Goal: Task Accomplishment & Management: Use online tool/utility

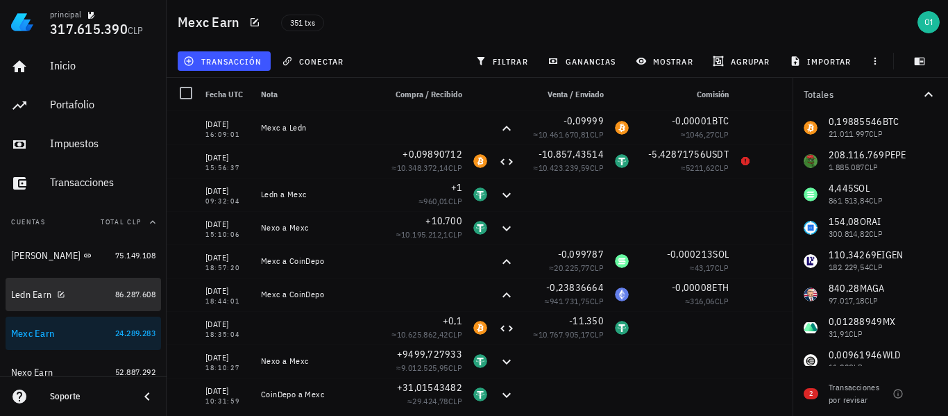
click at [33, 290] on div "Ledn Earn" at bounding box center [31, 295] width 40 height 12
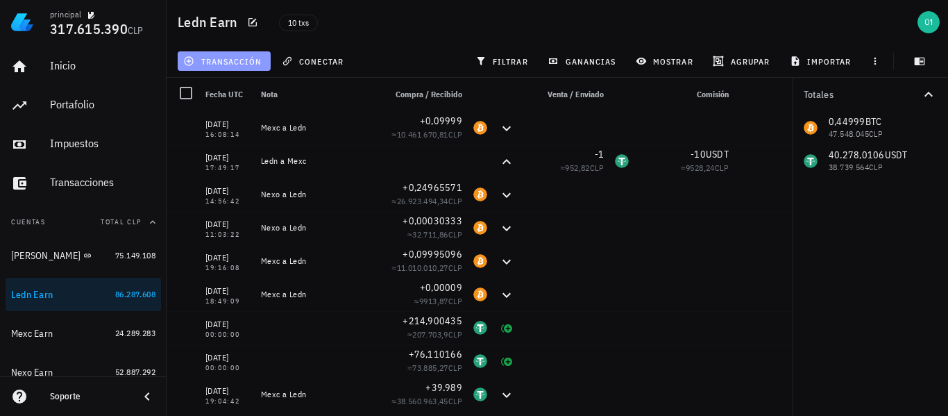
click at [242, 63] on span "transacción" at bounding box center [224, 61] width 76 height 11
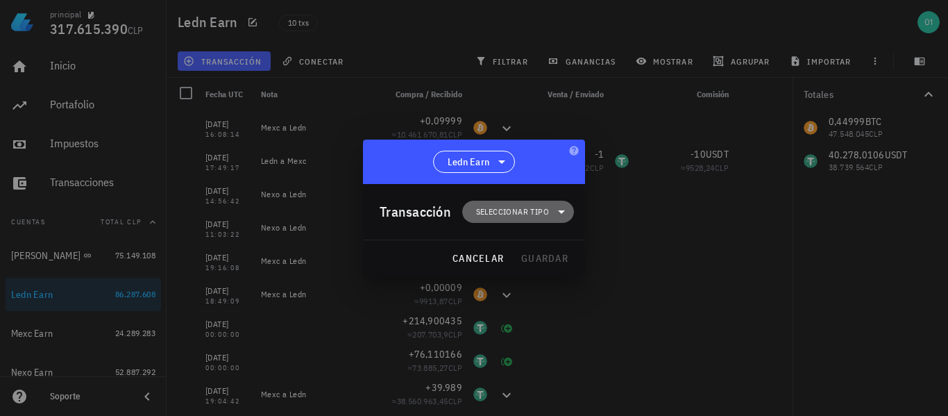
click at [492, 207] on span "Seleccionar tipo" at bounding box center [512, 212] width 73 height 14
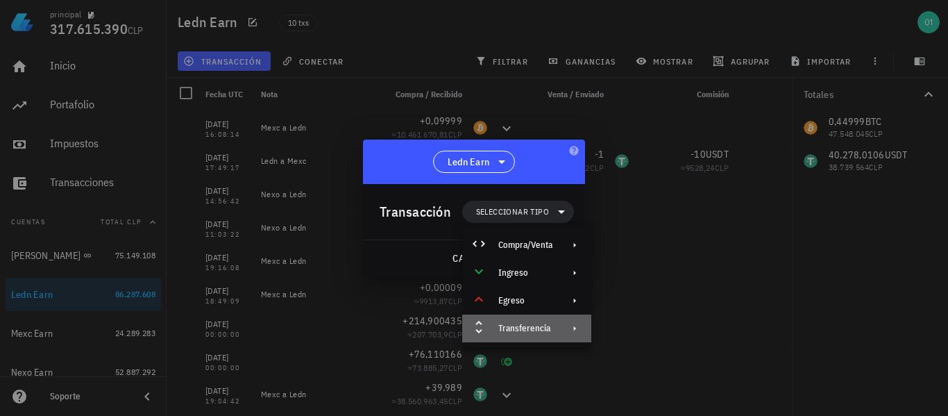
click at [518, 320] on div "Transferencia" at bounding box center [526, 329] width 129 height 28
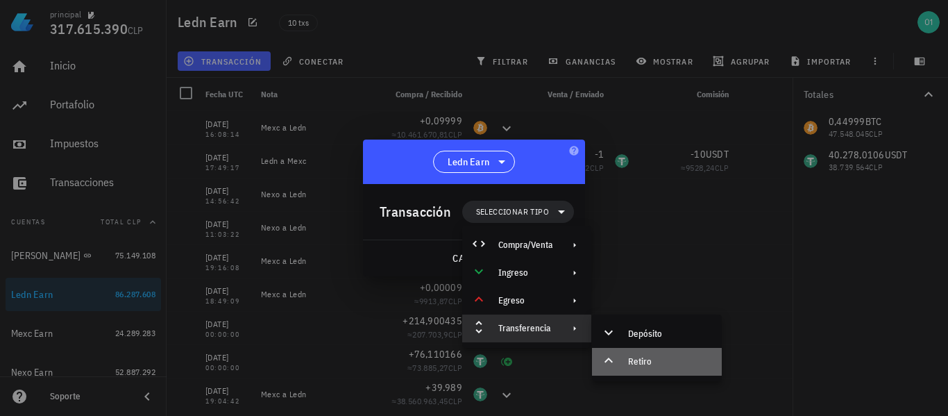
click at [635, 357] on div "Retiro" at bounding box center [669, 361] width 83 height 11
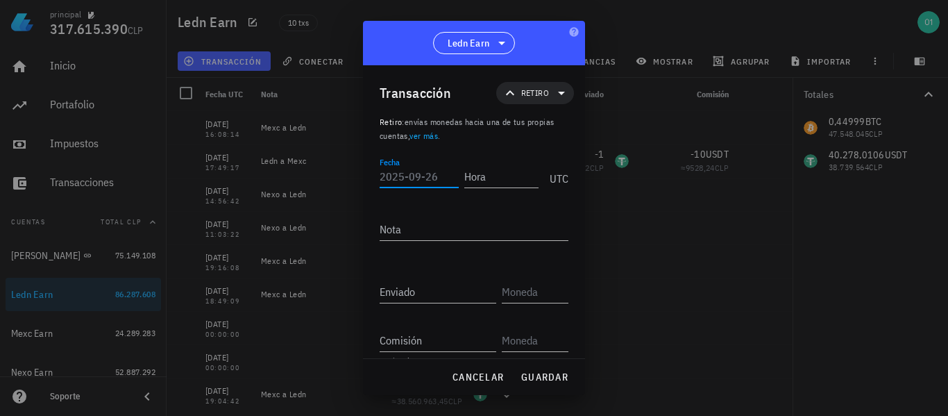
click at [435, 182] on input "Fecha" at bounding box center [419, 176] width 79 height 22
type input "[DATE]"
type input "16:22:51"
type textarea "Ledn a Mexc"
type input "40.278"
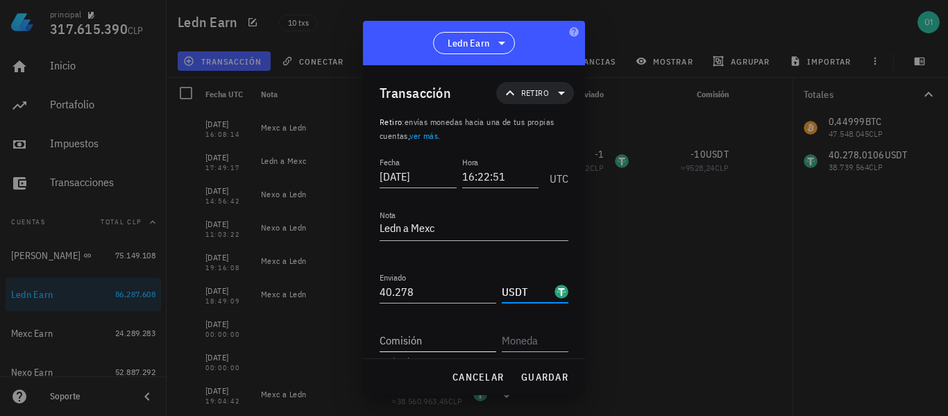
type input "USDT"
click at [443, 334] on input "Comisión" at bounding box center [438, 340] width 117 height 22
click at [410, 290] on input "40278" at bounding box center [438, 292] width 117 height 22
type input "40.268"
click at [409, 333] on input "Comisión" at bounding box center [438, 340] width 117 height 22
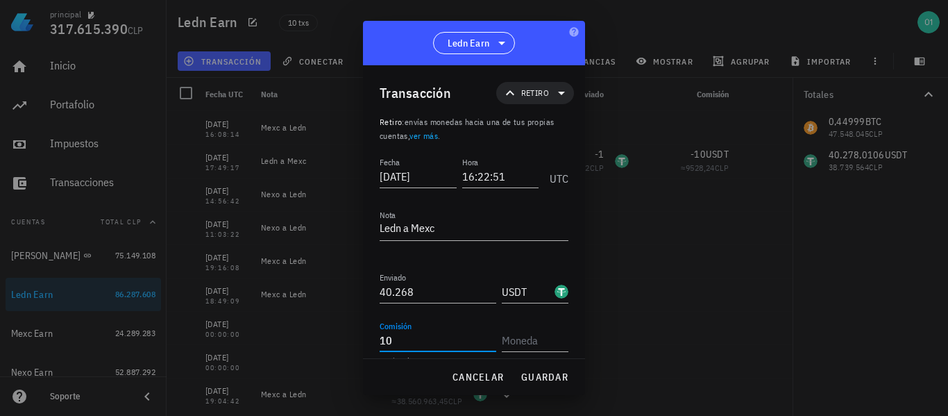
type input "10"
type input "USDT"
click at [551, 378] on span "guardar" at bounding box center [545, 377] width 48 height 12
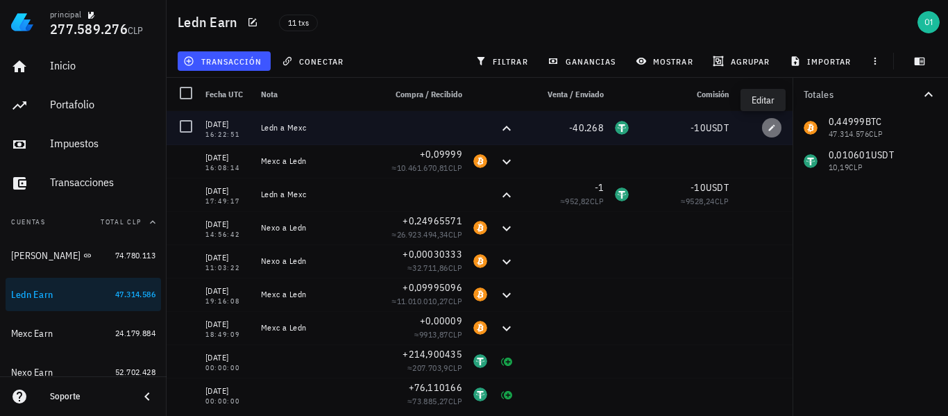
click at [768, 125] on icon "button" at bounding box center [772, 128] width 8 height 8
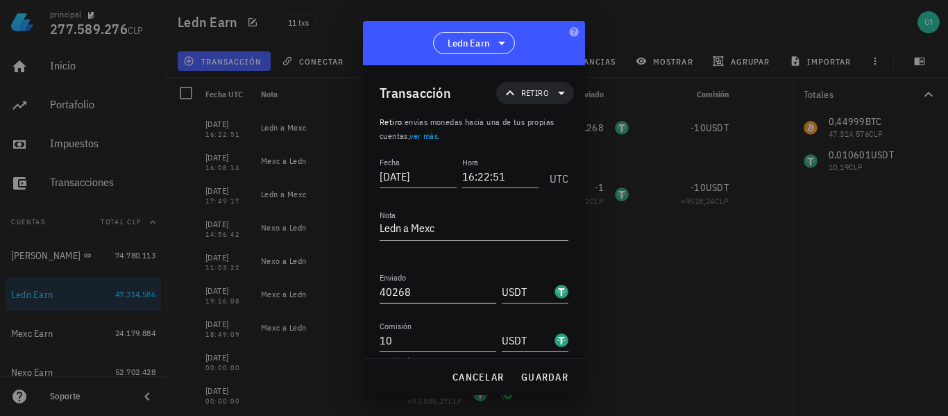
click at [449, 286] on input "40268" at bounding box center [438, 292] width 117 height 22
click at [555, 370] on button "guardar" at bounding box center [544, 377] width 59 height 25
type input "40.268"
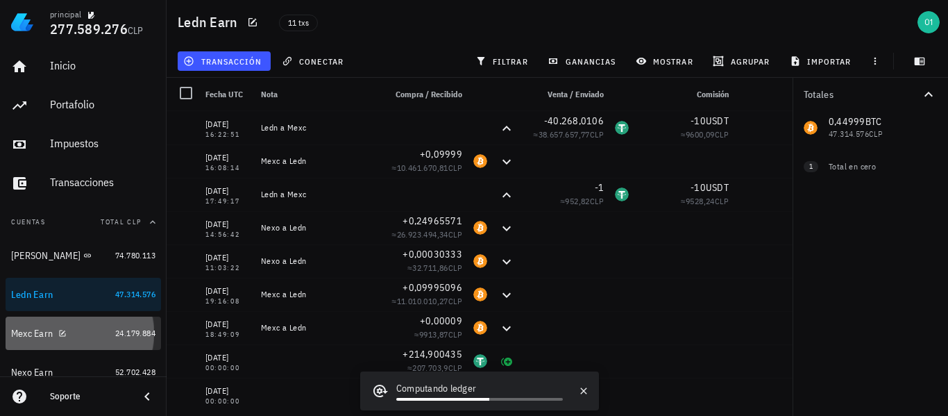
click at [36, 335] on div "Mexc Earn" at bounding box center [32, 334] width 42 height 12
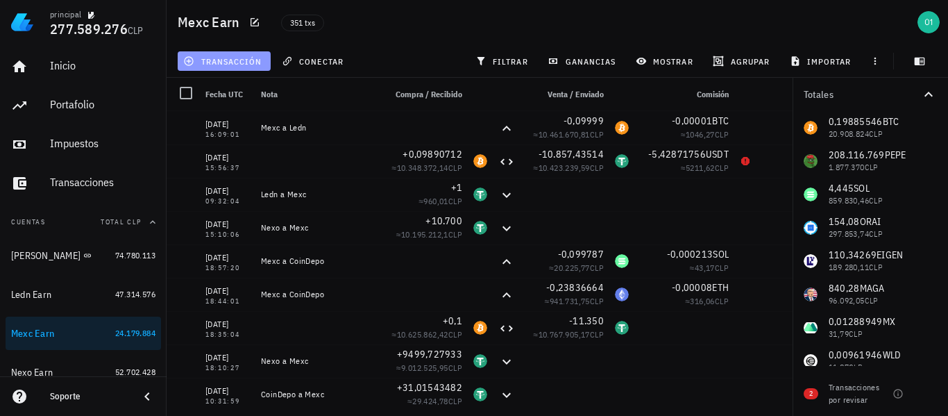
click at [217, 66] on span "transacción" at bounding box center [224, 61] width 76 height 11
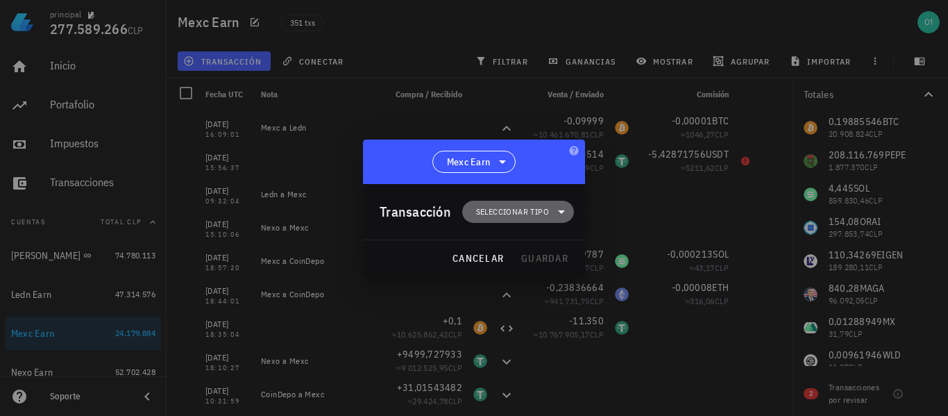
click at [505, 206] on span "Seleccionar tipo" at bounding box center [512, 212] width 73 height 14
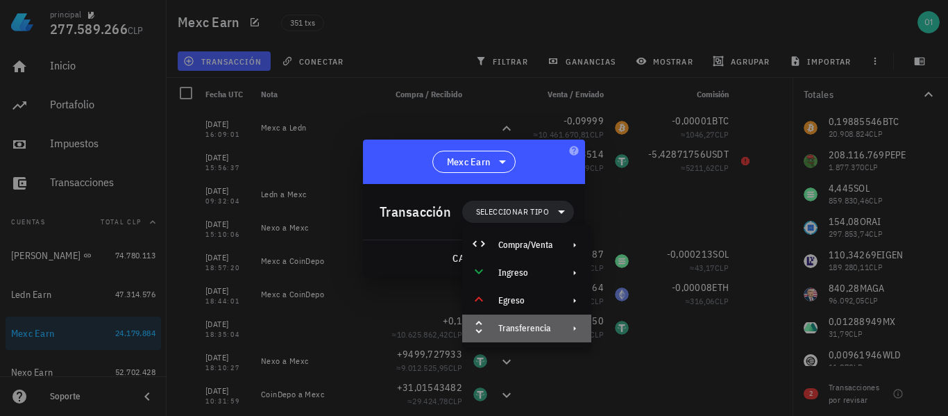
click at [540, 323] on div "Transferencia" at bounding box center [526, 328] width 54 height 11
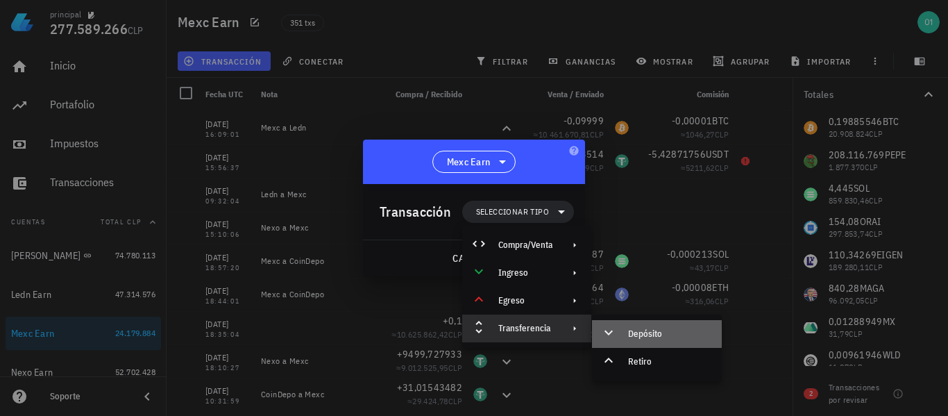
click at [628, 335] on div "Depósito" at bounding box center [669, 333] width 83 height 11
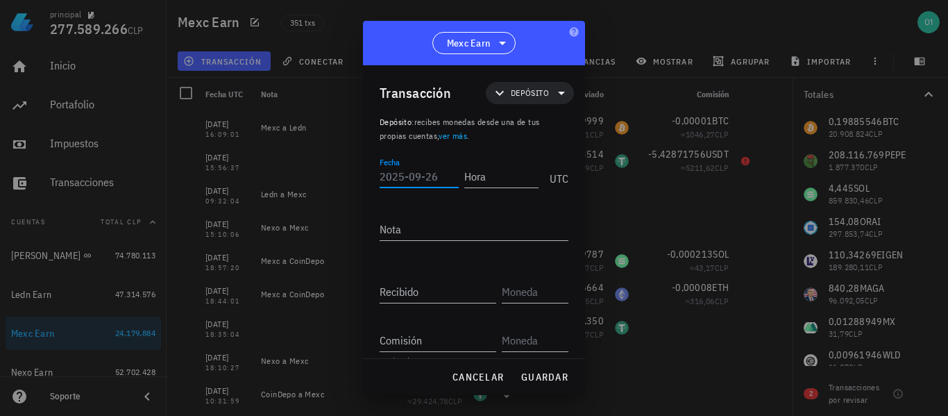
click at [430, 176] on input "Fecha" at bounding box center [419, 176] width 79 height 22
type input "[DATE]"
type input "16:43:14"
type textarea "K"
type textarea "Ledn a Mexc"
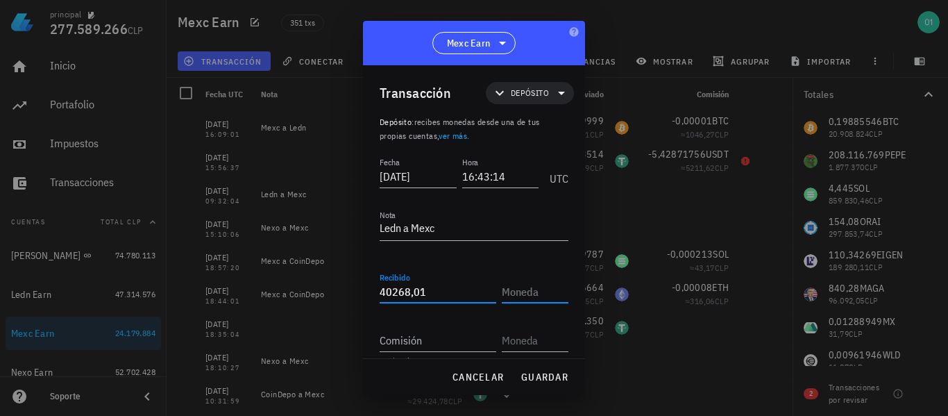
click at [432, 285] on input "40268,01" at bounding box center [438, 292] width 117 height 22
type input "40.268,010601"
type input "USDT"
click at [548, 376] on span "guardar" at bounding box center [545, 377] width 48 height 12
